Goal: Navigation & Orientation: Find specific page/section

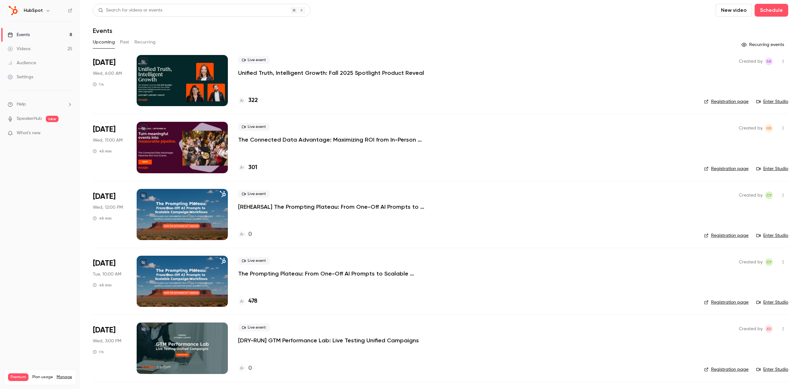
click at [39, 34] on link "Events 8" at bounding box center [40, 35] width 80 height 14
click at [50, 52] on link "Videos 25" at bounding box center [40, 49] width 80 height 14
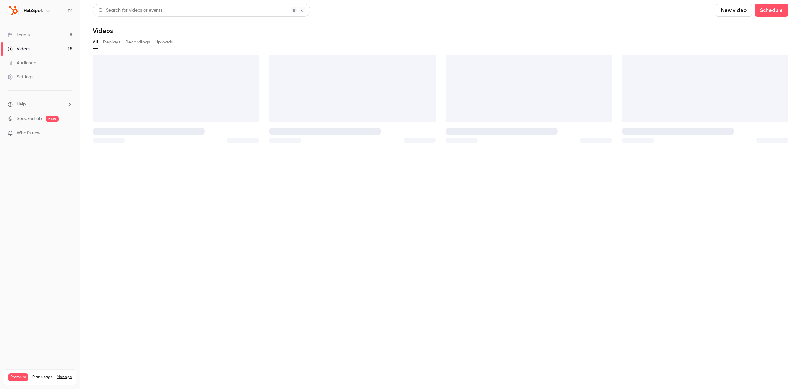
click at [49, 37] on link "Events 8" at bounding box center [40, 35] width 80 height 14
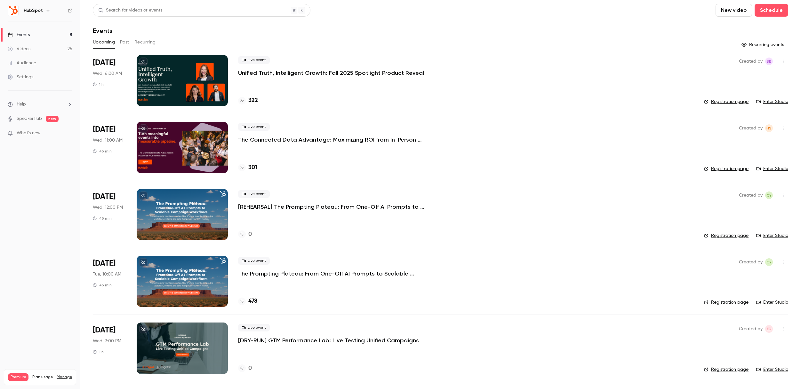
click at [26, 60] on div "Audience" at bounding box center [22, 63] width 28 height 6
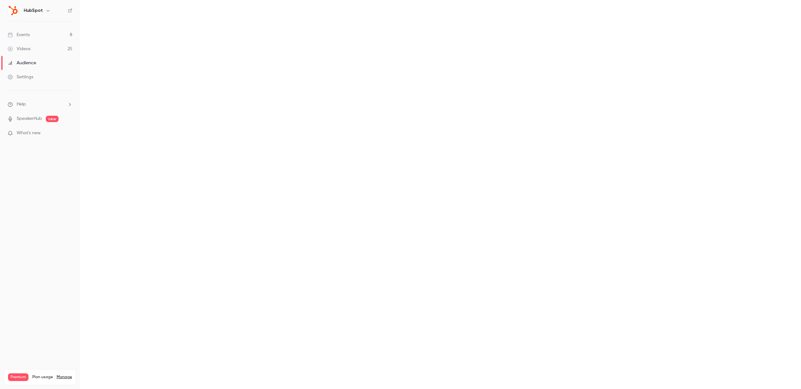
click at [31, 34] on link "Events 8" at bounding box center [40, 35] width 80 height 14
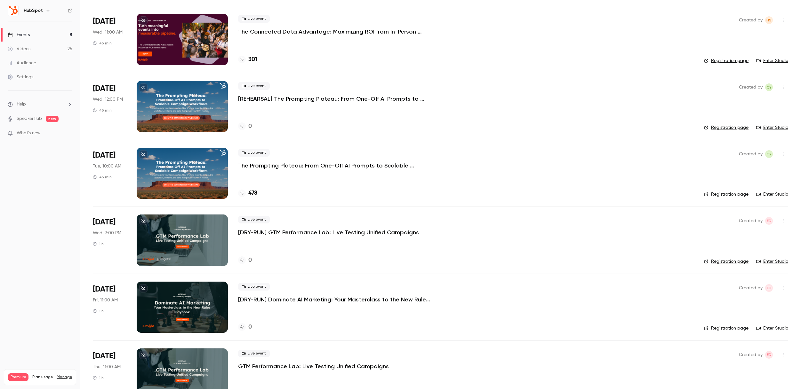
scroll to position [197, 0]
